Goal: Find specific page/section: Find specific page/section

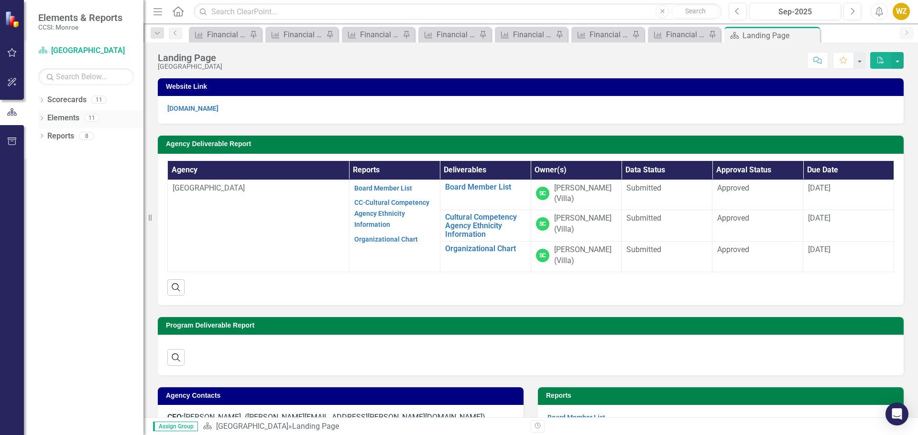
click at [38, 119] on icon "Dropdown" at bounding box center [41, 119] width 7 height 5
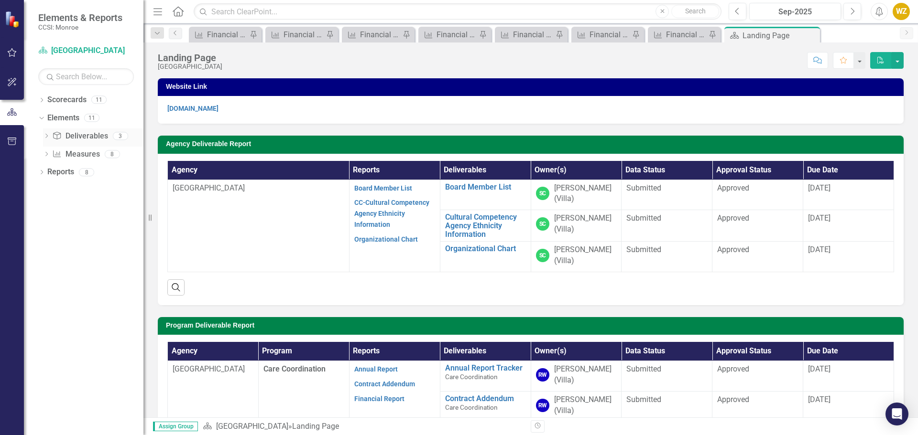
click at [46, 138] on icon at bounding box center [46, 136] width 2 height 4
click at [38, 225] on icon "Dropdown" at bounding box center [41, 223] width 7 height 5
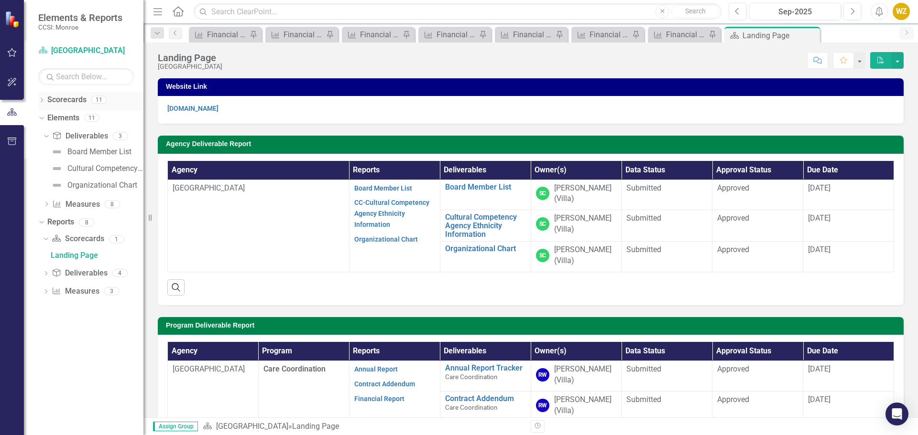
click at [45, 102] on icon "Dropdown" at bounding box center [41, 100] width 7 height 5
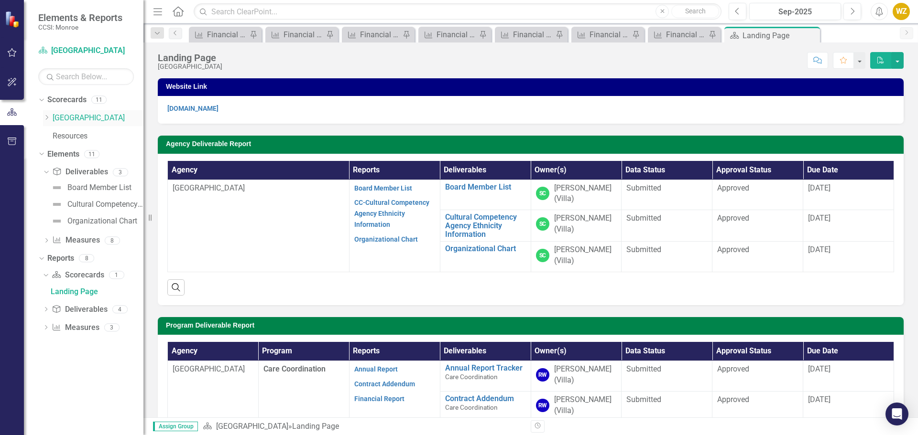
click at [45, 117] on icon "Dropdown" at bounding box center [46, 118] width 7 height 6
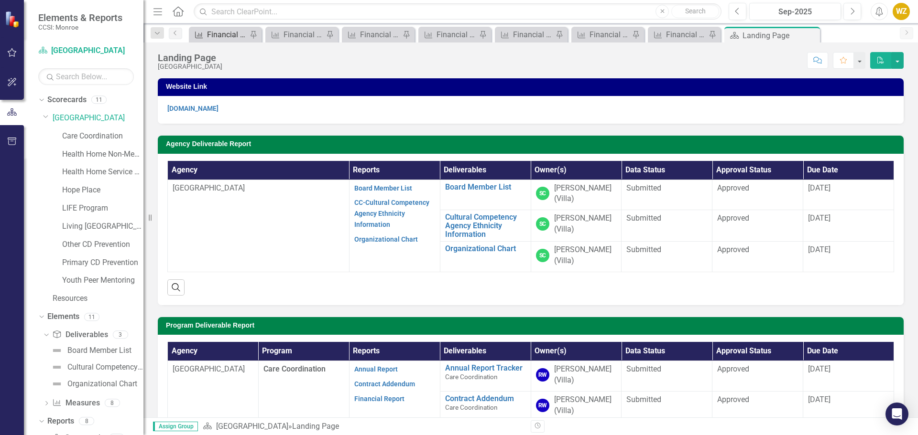
click at [205, 38] on link "Measure Financial Report" at bounding box center [219, 35] width 56 height 12
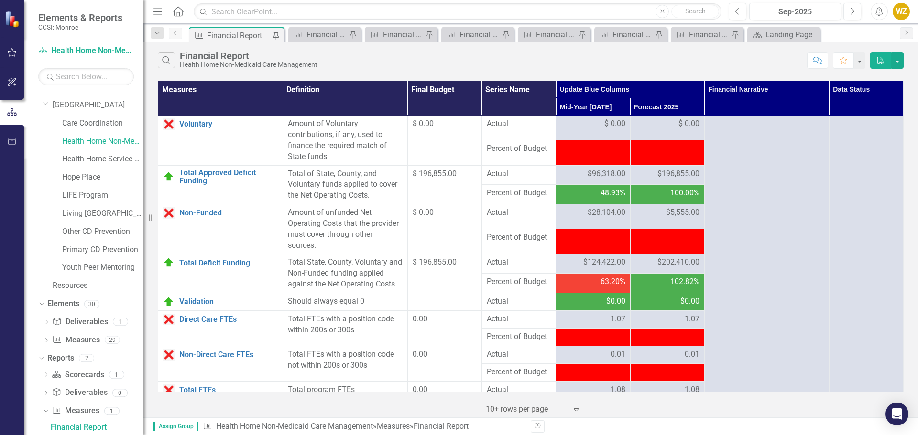
scroll to position [1195, 0]
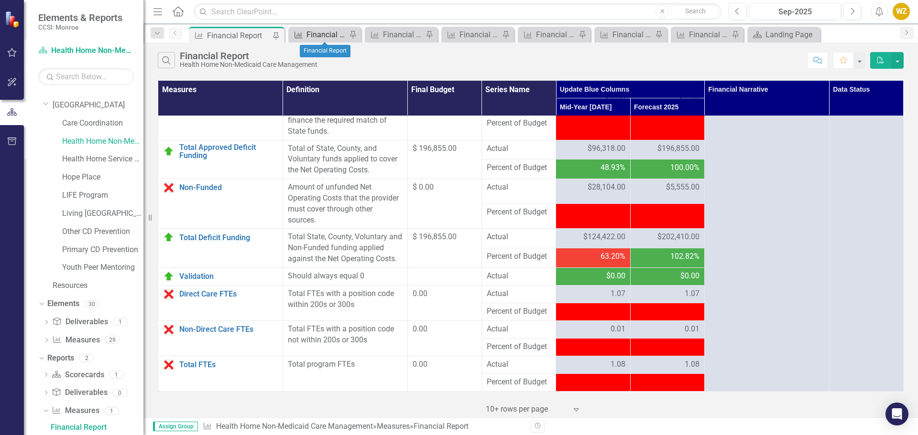
click at [324, 33] on div "Financial Report" at bounding box center [326, 35] width 40 height 12
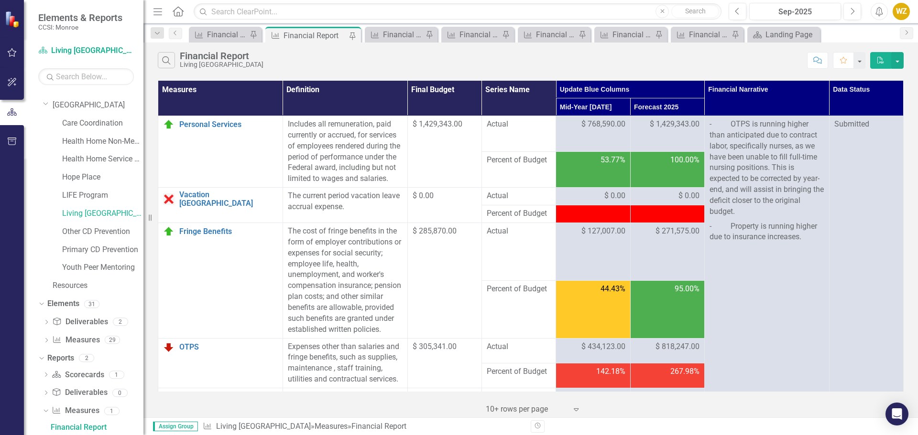
click at [488, 60] on div "Search Financial Report Living Hope Treatment Center" at bounding box center [480, 60] width 644 height 16
click at [397, 36] on div "Financial Report" at bounding box center [403, 35] width 40 height 12
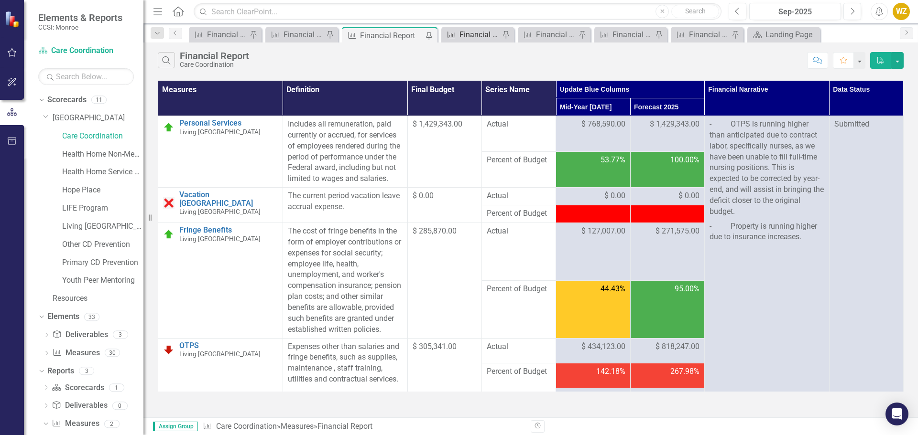
scroll to position [13, 0]
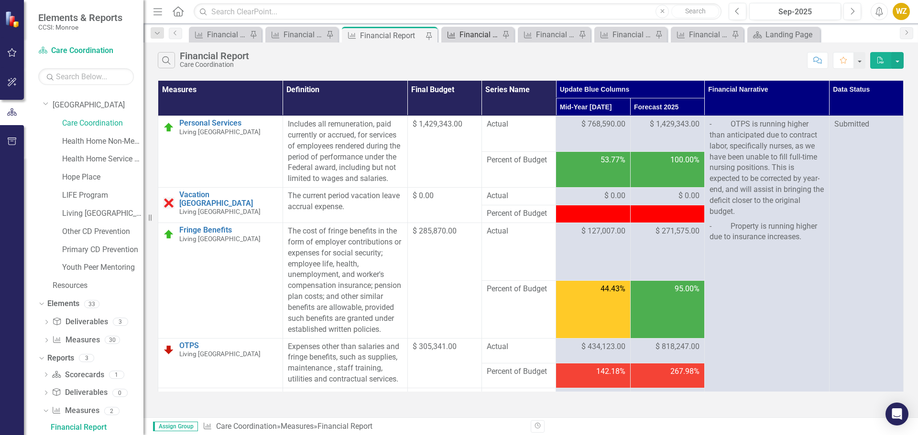
click at [486, 37] on div "Financial Report" at bounding box center [479, 35] width 40 height 12
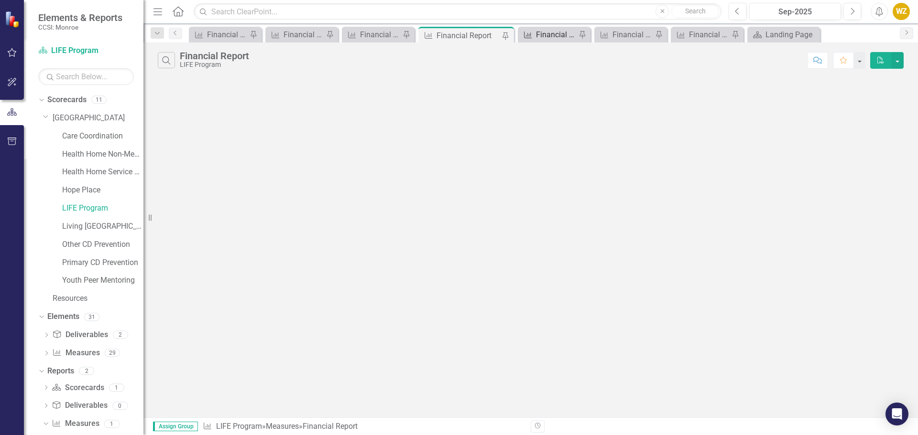
scroll to position [13, 0]
